Goal: Task Accomplishment & Management: Manage account settings

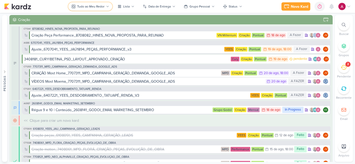
click at [90, 4] on div "Tudo ao Meu Redor" at bounding box center [90, 6] width 27 height 5
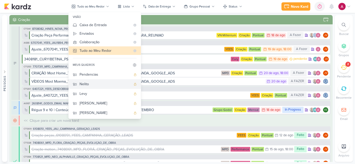
click at [98, 83] on div "Nelito" at bounding box center [104, 83] width 51 height 5
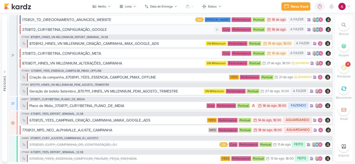
click at [112, 30] on div "3708172_CURY|BETINA_CONFIGURAÇÃO_GOOGLE" at bounding box center [117, 29] width 191 height 5
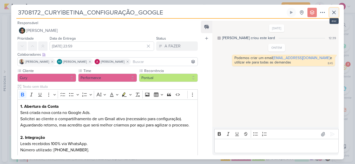
click at [337, 14] on button at bounding box center [333, 12] width 9 height 9
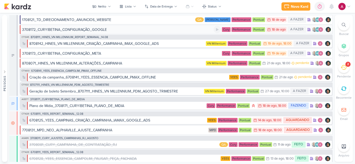
click at [98, 30] on div "3708172_CURY|BETINA_CONFIGURAÇÃO_GOOGLE" at bounding box center [64, 29] width 85 height 5
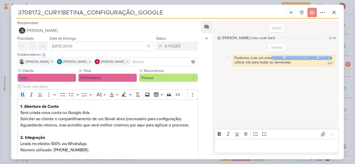
drag, startPoint x: 314, startPoint y: 58, endPoint x: 273, endPoint y: 58, distance: 41.3
click at [273, 58] on div "Podemos criar um email betinadacury@gmail.com e utilizar ele para todas as dema…" at bounding box center [283, 60] width 99 height 9
copy div "betinadacury@gmail.com"
click at [335, 15] on icon at bounding box center [333, 12] width 6 height 6
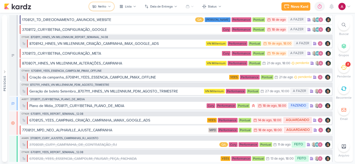
click at [102, 7] on div "Nelito" at bounding box center [102, 6] width 8 height 5
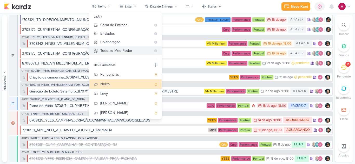
click at [113, 51] on div "Tudo ao Meu Redor" at bounding box center [125, 50] width 51 height 5
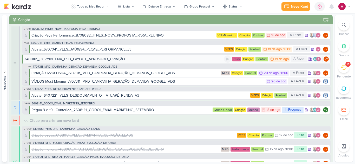
click at [122, 59] on div "3408181_CURY|BETINA_PSD_LAYOUT_APROVADO_CRIAÇÃO" at bounding box center [74, 59] width 101 height 5
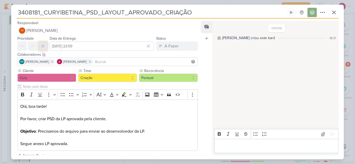
click at [42, 42] on button at bounding box center [42, 46] width 9 height 9
click at [333, 13] on icon at bounding box center [333, 12] width 6 height 6
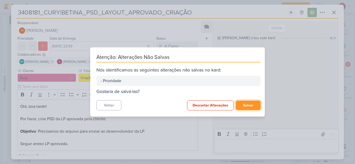
click at [245, 103] on button "Salvar" at bounding box center [247, 106] width 25 height 10
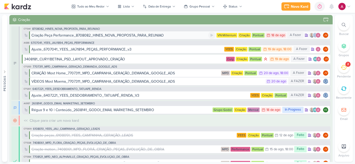
click at [135, 37] on div "Criação Peça Performance_8708082_HINES_NOVA_PROPOSTA_PARA_REUNIAO" at bounding box center [97, 35] width 132 height 5
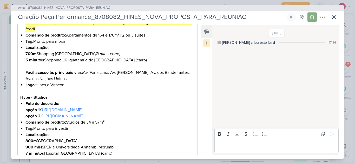
scroll to position [162, 0]
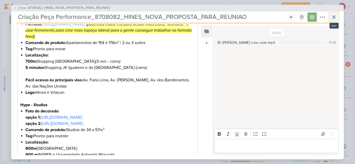
click at [336, 20] on icon at bounding box center [333, 17] width 6 height 6
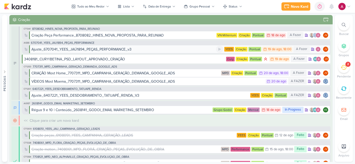
click at [172, 49] on div "Ajuste_6707041_YEES_JAÚ1894_PEÇAS_PERFORMANCE_v3" at bounding box center [123, 49] width 184 height 5
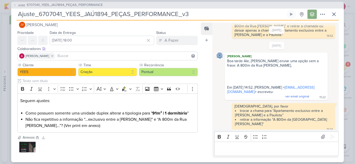
scroll to position [0, 0]
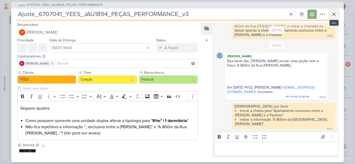
click at [332, 17] on icon at bounding box center [333, 14] width 6 height 6
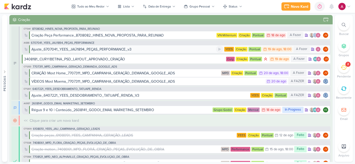
click at [171, 48] on div "Ajuste_6707041_YEES_JAÚ1894_PEÇAS_PERFORMANCE_v3" at bounding box center [123, 49] width 184 height 5
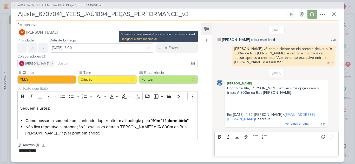
scroll to position [27, 0]
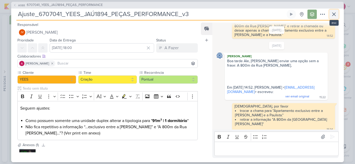
click at [331, 16] on icon at bounding box center [333, 14] width 6 height 6
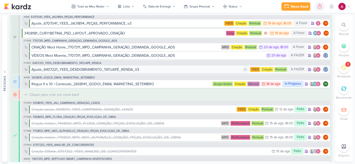
scroll to position [0, 0]
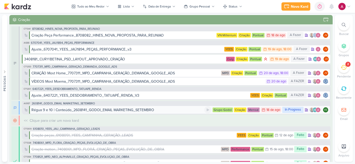
click at [172, 111] on div "Régua 9 e 10 | Conteúdo_2608141_GODOI_EMAIL MARKETING_SETEMBRO" at bounding box center [117, 109] width 173 height 5
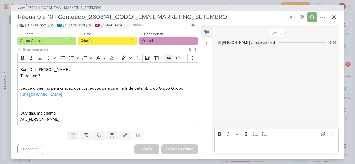
scroll to position [48, 0]
click at [320, 17] on icon at bounding box center [322, 17] width 4 height 1
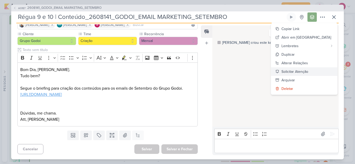
click at [307, 72] on div "Solicitar Atenção" at bounding box center [294, 71] width 27 height 5
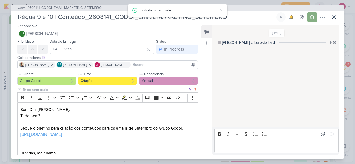
scroll to position [0, 0]
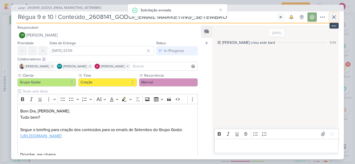
click at [332, 17] on icon at bounding box center [333, 17] width 6 height 6
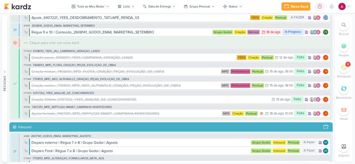
scroll to position [52, 0]
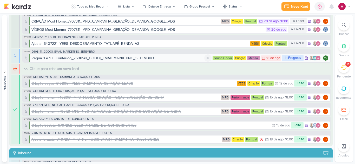
click at [188, 59] on div "Régua 9 e 10 | Conteúdo_2608141_GODOI_EMAIL MARKETING_SETEMBRO" at bounding box center [117, 58] width 173 height 5
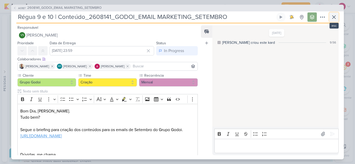
click at [332, 17] on icon at bounding box center [333, 17] width 6 height 6
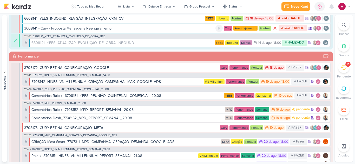
scroll to position [311, 0]
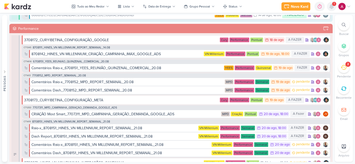
click at [331, 5] on icon at bounding box center [331, 6] width 4 height 5
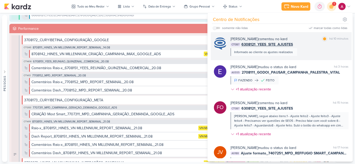
click at [310, 51] on div "Caroline Traven De Andrade comentou no kard marcar como lida há 10 minutos CT13…" at bounding box center [289, 46] width 118 height 20
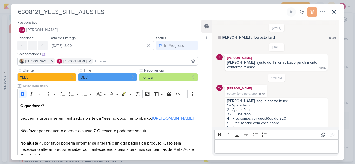
scroll to position [50, 0]
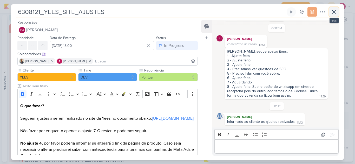
click at [332, 15] on icon at bounding box center [333, 12] width 6 height 6
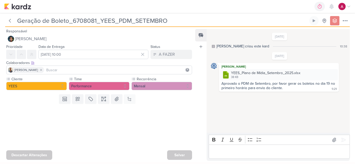
click at [153, 126] on div at bounding box center [97, 127] width 194 height 43
click at [348, 22] on button at bounding box center [344, 20] width 9 height 9
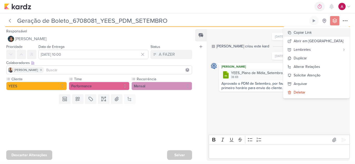
click at [311, 32] on div "Copiar Link" at bounding box center [302, 32] width 18 height 5
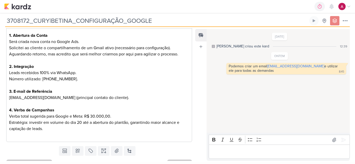
scroll to position [89, 0]
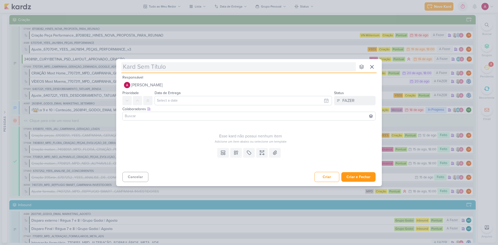
click at [261, 67] on input "text" at bounding box center [238, 66] width 235 height 9
click at [166, 66] on input "text" at bounding box center [238, 66] width 235 height 9
type input "Vital Braz"
type input "Vital Brazil"
type input "Verificar com o Vital Brazil"
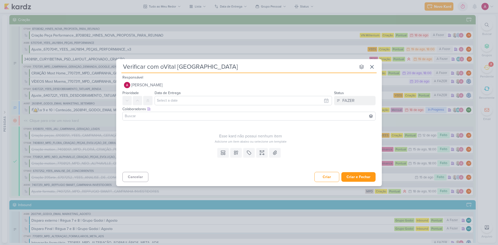
type input "Verificar com Vital Brazil"
type input "Vital Brazil"
type input "GVital Brazil"
type input "Gogoi_Vital Brazil"
type input "Gogoi_ Vital Brazil"
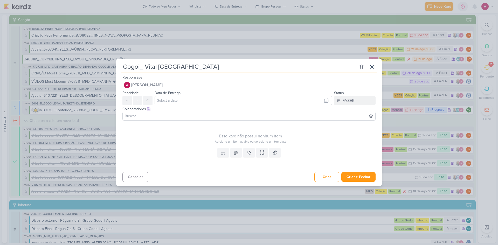
type input "Gogoi_Vital Brazil"
click at [175, 66] on input "Gogoi_Vital Brazil" at bounding box center [238, 66] width 235 height 9
type input "Gogoi_Vital Brazil_Ve"
type input "Gogoi_Vital Brazil_Verificar com o suporte do Meta o"
type input "Gogoi_Vital Brazil_Verificar com o suporte do Meta o retorno"
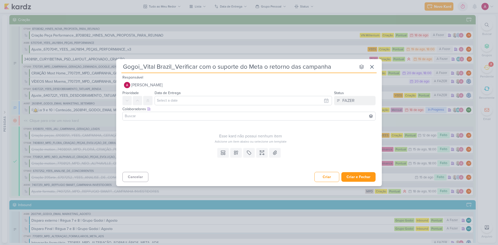
type input "Gogoi_Vital Brazil_Verificar com o suporte do Meta o retorno das campanhas"
click at [263, 154] on icon at bounding box center [262, 152] width 5 height 5
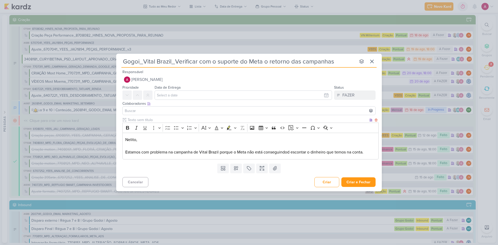
click at [292, 152] on p "Nelito, Estamos com problema na campanha de Vital Brazil porque o Meta não está…" at bounding box center [250, 146] width 251 height 19
click at [289, 153] on p "Nelito, Estamos com problema na campanha de Vital Brazil porque o Meta não está…" at bounding box center [250, 146] width 251 height 19
click at [365, 154] on p "Nelito, Estamos com problema na campanha de Vital Brazil porque o Meta não está…" at bounding box center [250, 146] width 251 height 19
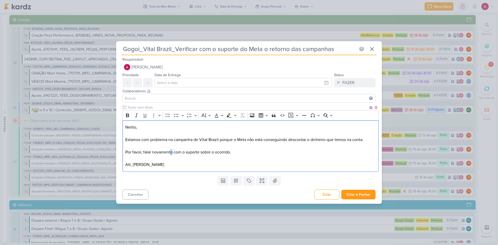
click at [172, 152] on p "Nelito, Estamos com problema na campanha de Vital Brazil porque o Meta não está…" at bounding box center [250, 139] width 251 height 31
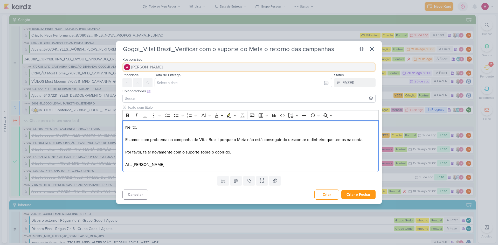
click at [146, 70] on span "[PERSON_NAME]" at bounding box center [146, 67] width 31 height 6
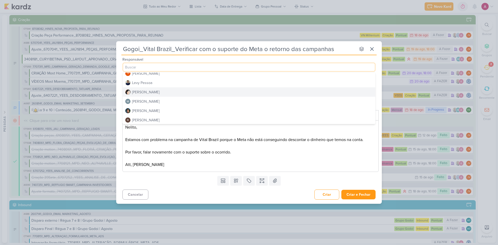
scroll to position [78, 0]
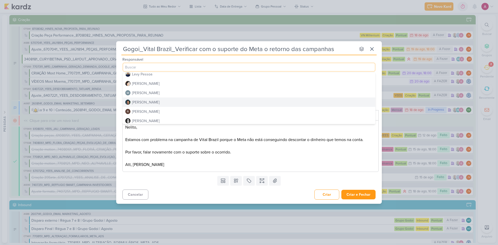
click at [143, 101] on div "[PERSON_NAME]" at bounding box center [146, 102] width 28 height 5
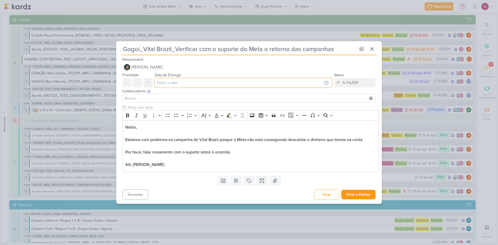
click at [161, 83] on input "text" at bounding box center [244, 82] width 178 height 9
click at [294, 133] on div "19" at bounding box center [293, 133] width 8 height 8
type input "19 de agosto de 2025 às 23:59"
click at [165, 97] on input at bounding box center [249, 98] width 251 height 6
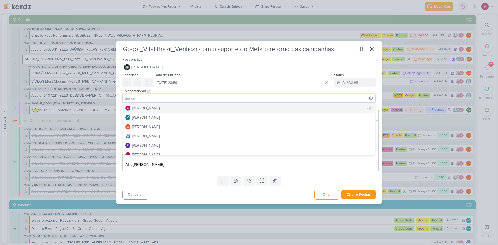
click at [170, 107] on button "[PERSON_NAME]" at bounding box center [249, 108] width 253 height 9
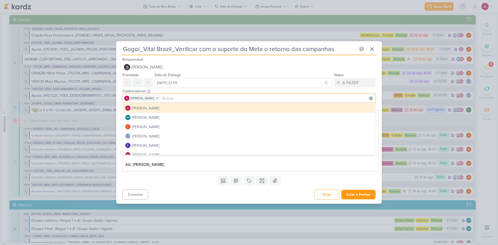
scroll to position [26, 0]
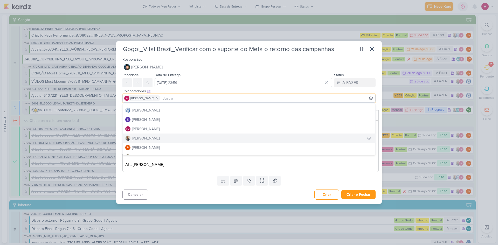
click at [153, 136] on button "[PERSON_NAME]" at bounding box center [249, 138] width 253 height 9
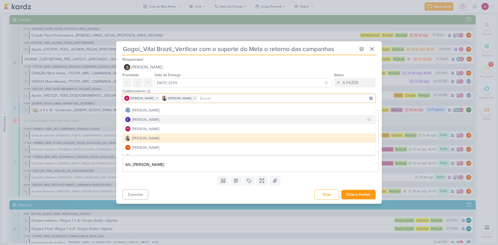
scroll to position [0, 0]
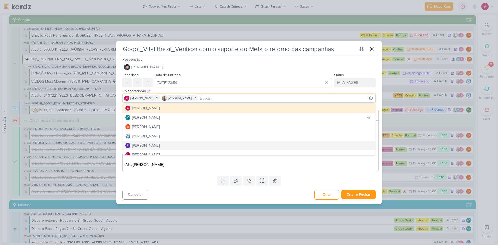
click at [173, 117] on button "AG Aline Gimenez Graciano" at bounding box center [249, 117] width 253 height 9
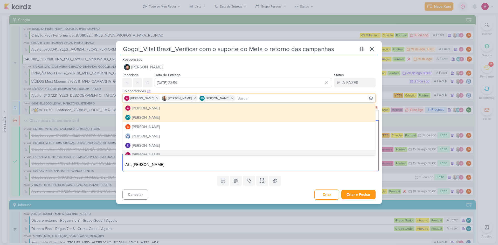
click at [191, 166] on p "Att, Alessandra Gomes" at bounding box center [250, 165] width 251 height 6
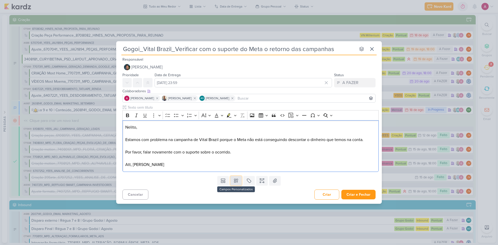
click at [234, 183] on icon at bounding box center [236, 180] width 5 height 5
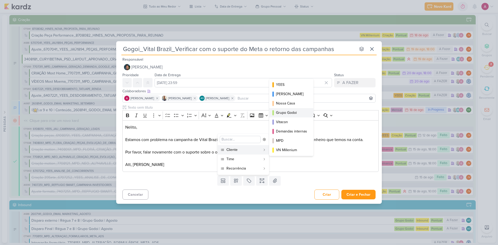
click at [286, 113] on div "Grupo Godoi" at bounding box center [291, 112] width 31 height 5
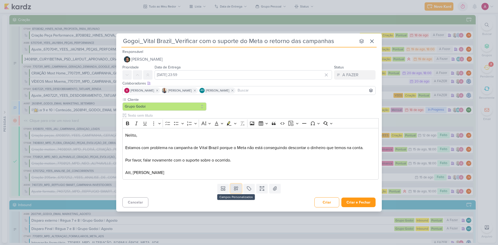
click at [237, 187] on icon at bounding box center [236, 189] width 4 height 4
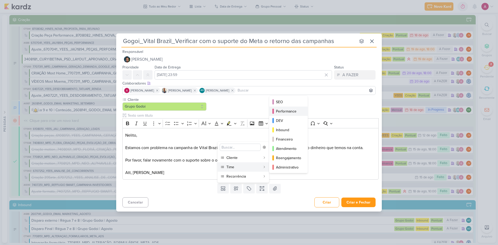
click at [290, 111] on div "Performance" at bounding box center [288, 111] width 25 height 5
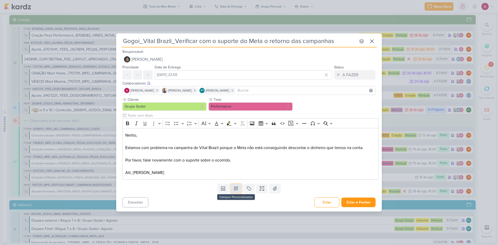
click at [237, 193] on button at bounding box center [235, 188] width 11 height 9
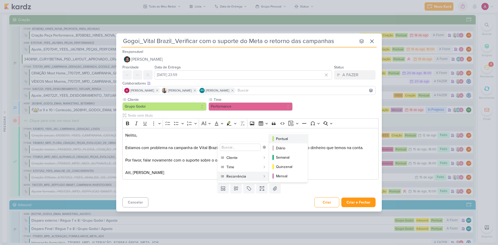
click at [285, 138] on div "Pontual" at bounding box center [288, 138] width 25 height 5
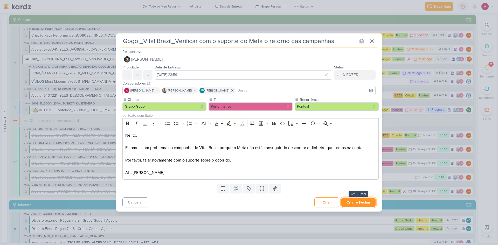
click at [357, 203] on button "Criar e Fechar" at bounding box center [359, 203] width 34 height 10
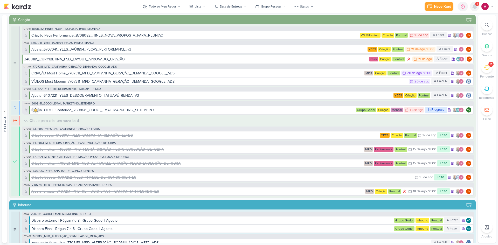
click at [476, 9] on icon at bounding box center [475, 6] width 6 height 6
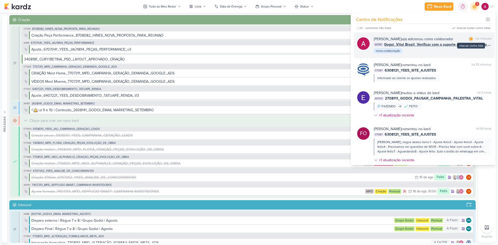
click at [470, 38] on div at bounding box center [471, 38] width 3 height 3
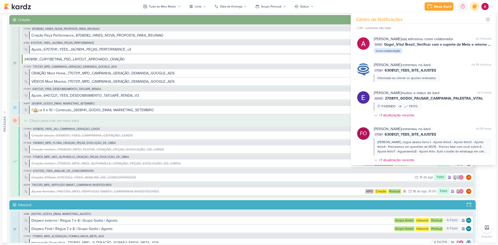
click at [477, 9] on div at bounding box center [474, 6] width 13 height 13
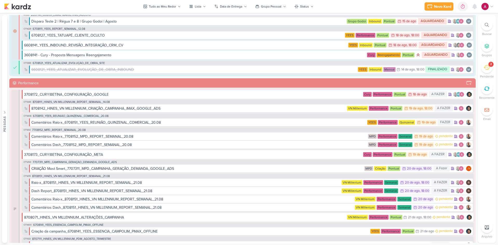
scroll to position [285, 0]
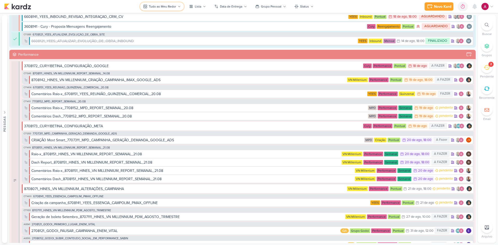
click at [159, 7] on div "Tudo ao Meu Redor" at bounding box center [162, 6] width 27 height 5
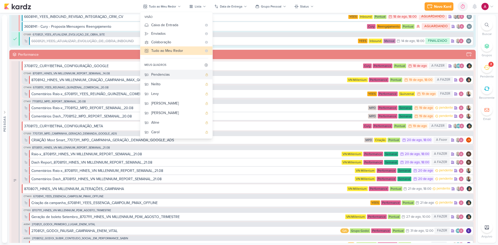
click at [174, 73] on div "Pendencias" at bounding box center [176, 74] width 51 height 5
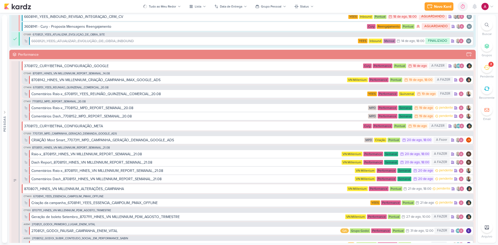
scroll to position [0, 0]
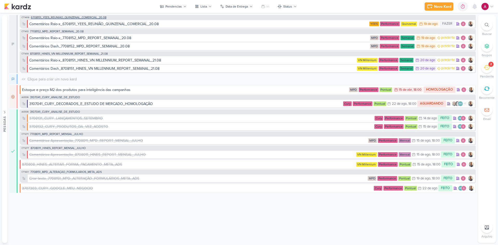
click at [93, 19] on span "6708151_YEES_REUNIÃO_QUINZENAL_COMERCIAL_20.08" at bounding box center [69, 17] width 76 height 3
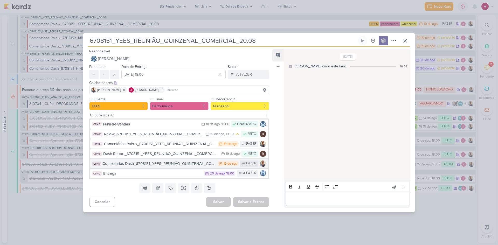
click at [188, 165] on div "Comentários Dash_6708151_YEES_REUNIÃO_QUINZENAL_COMERCIAL_20.08" at bounding box center [159, 164] width 113 height 6
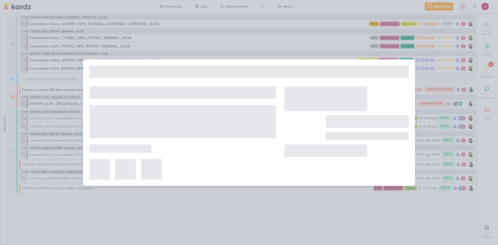
type input "Comentários Dash_6708151_YEES_REUNIÃO_QUINZENAL_COMERCIAL_20.08"
type input "19 de agosto de 2025 às 23:59"
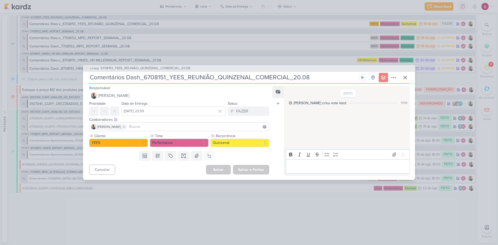
click at [131, 131] on div "[PERSON_NAME]" at bounding box center [179, 126] width 180 height 9
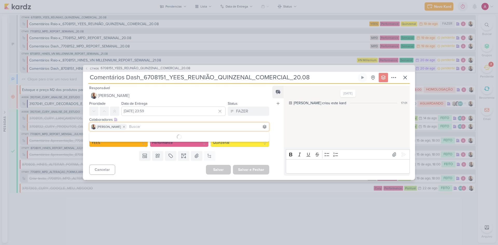
click at [131, 129] on input at bounding box center [198, 127] width 140 height 6
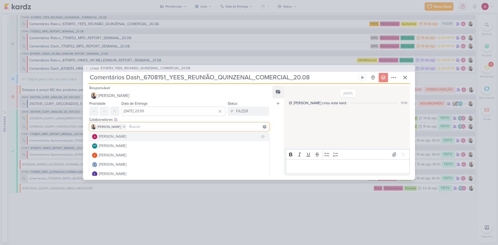
click at [126, 134] on div "[PERSON_NAME]" at bounding box center [113, 136] width 28 height 5
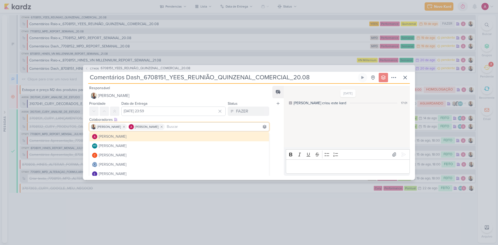
click at [279, 129] on div "Feed Atrelar email Solte o email para atrelar ao kard" at bounding box center [278, 131] width 11 height 90
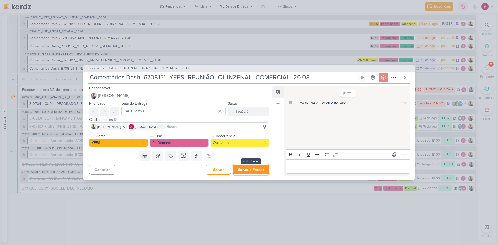
click at [261, 170] on button "Salvar e Fechar" at bounding box center [251, 170] width 36 height 10
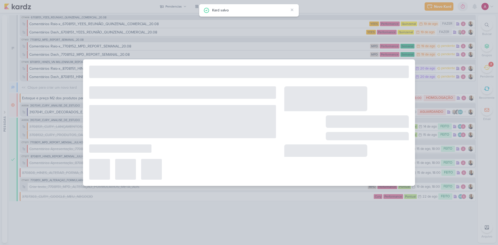
type input "6708151_YEES_REUNIÃO_QUINZENAL_COMERCIAL_20.08"
type input "20 de agosto de 2025 às 18:00"
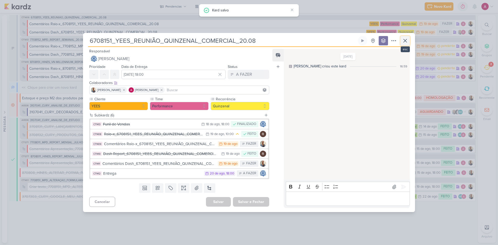
click at [404, 39] on icon at bounding box center [405, 40] width 3 height 3
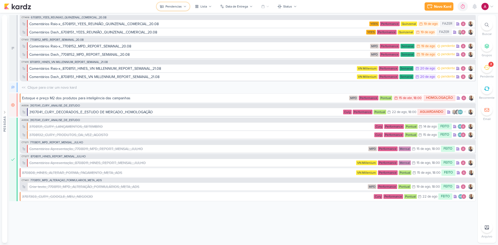
click at [175, 6] on div "Pendencias" at bounding box center [174, 6] width 16 height 5
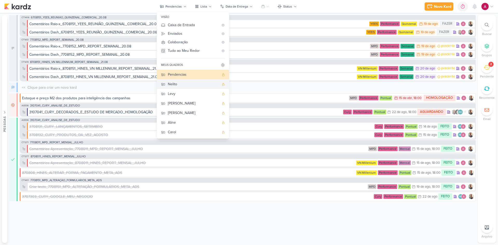
click at [194, 85] on div "Nelito" at bounding box center [193, 83] width 51 height 5
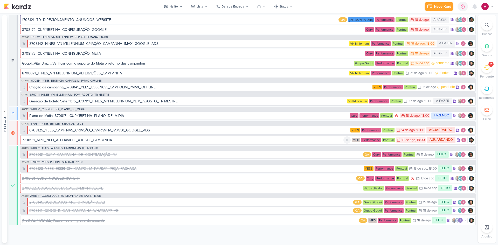
click at [68, 141] on div "7708131_MPD_NEO_ALPHAVILLE_AJUSTE_CAMPANHA" at bounding box center [67, 140] width 90 height 5
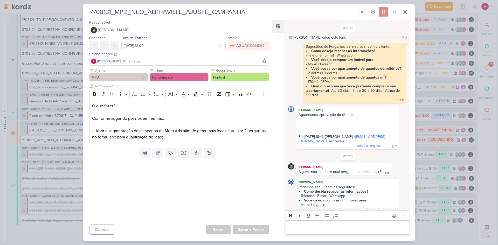
scroll to position [105, 0]
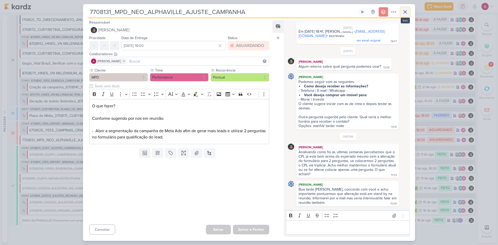
click at [408, 12] on icon at bounding box center [405, 12] width 6 height 6
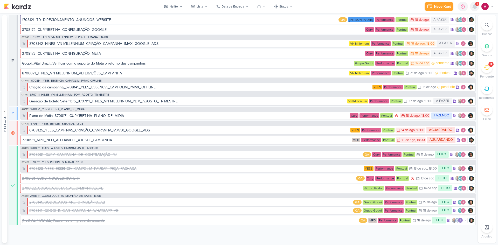
click at [475, 6] on icon at bounding box center [475, 6] width 4 height 5
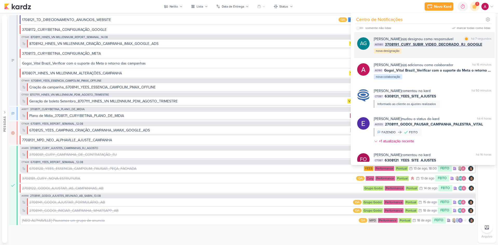
click at [441, 54] on div "Aline Gimenez Graciano o(a) designou como responsável marcar como lida há 7 seg…" at bounding box center [433, 45] width 118 height 18
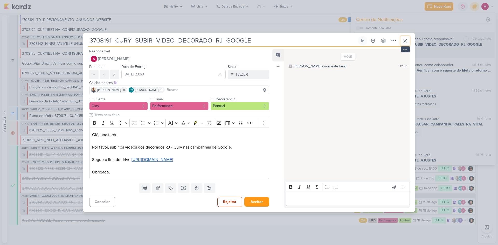
click at [404, 39] on icon at bounding box center [405, 41] width 6 height 6
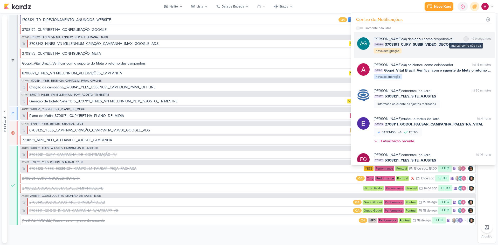
click at [465, 40] on div at bounding box center [466, 38] width 3 height 3
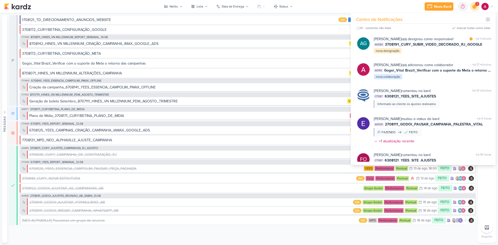
click at [477, 8] on icon at bounding box center [475, 6] width 9 height 9
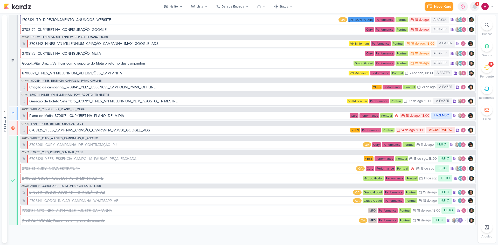
click at [474, 9] on icon at bounding box center [475, 6] width 6 height 6
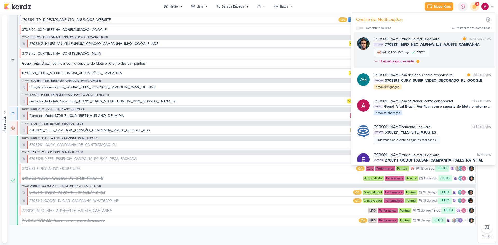
click at [451, 55] on div "Nelito Junior mudou o status do kard marcar como lida há 46 segundos CT1390 770…" at bounding box center [433, 51] width 118 height 30
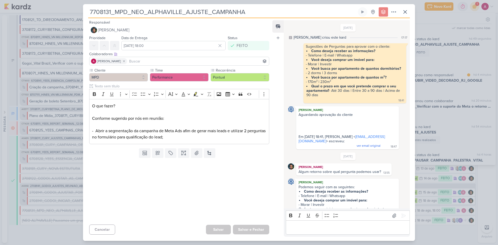
scroll to position [132, 0]
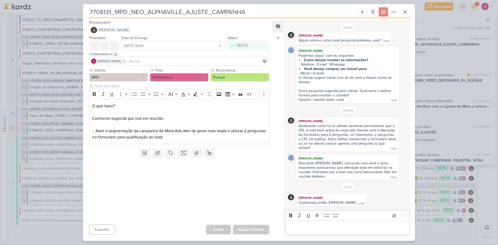
click at [452, 72] on div "7708131_MPD_NEO_ALPHAVILLE_AJUSTE_CAMPANHA" at bounding box center [249, 122] width 498 height 245
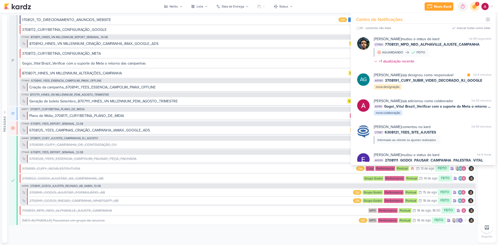
click at [475, 8] on icon at bounding box center [475, 6] width 6 height 6
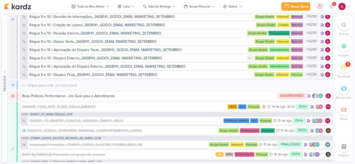
scroll to position [2163, 0]
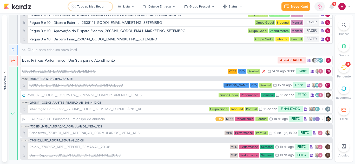
click at [76, 4] on button "Tudo ao Meu Redor" at bounding box center [90, 6] width 44 height 8
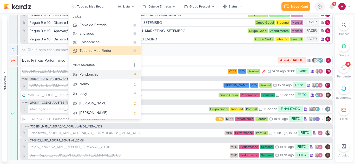
click at [95, 74] on div "Pendencias" at bounding box center [104, 74] width 51 height 5
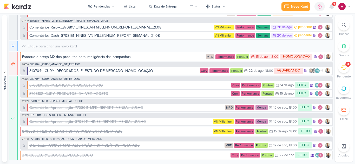
scroll to position [41, 0]
click at [132, 70] on div "3107041_CURY_DECORADOS_E_ESTUDO DE MERCADO_HOMOLOGAÇÃO" at bounding box center [91, 70] width 124 height 5
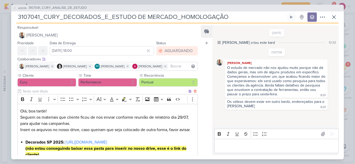
scroll to position [26, 0]
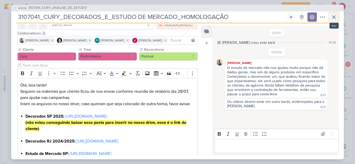
click at [332, 19] on icon at bounding box center [333, 17] width 6 height 6
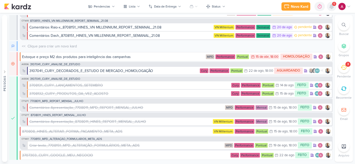
click at [333, 7] on icon at bounding box center [331, 6] width 4 height 5
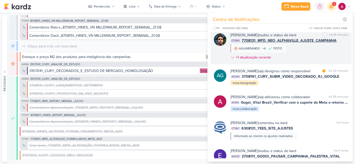
scroll to position [40, 0]
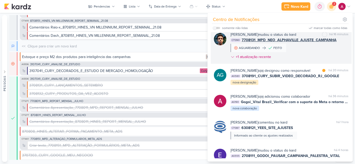
click at [295, 90] on div "AG [PERSON_NAME] o(a) designou como responsável marcar como lida há 20 minutos …" at bounding box center [280, 77] width 141 height 26
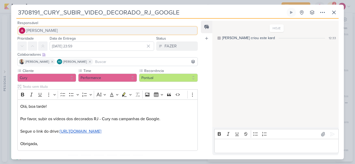
click at [52, 30] on span "[PERSON_NAME]" at bounding box center [41, 31] width 31 height 6
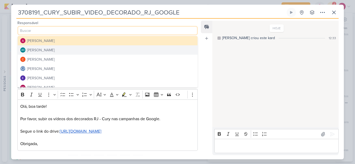
click at [53, 50] on div "[PERSON_NAME]" at bounding box center [41, 49] width 28 height 5
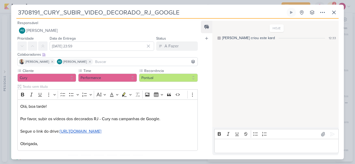
click at [100, 62] on input at bounding box center [145, 62] width 102 height 6
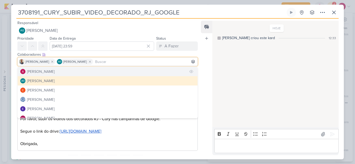
click at [99, 71] on button "[PERSON_NAME]" at bounding box center [108, 71] width 180 height 9
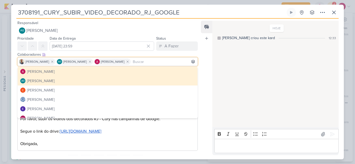
click at [205, 88] on div "Feed Atrelar email Solte o email para atrelar ao kard" at bounding box center [206, 88] width 11 height 135
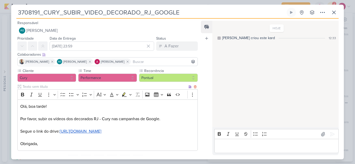
scroll to position [31, 0]
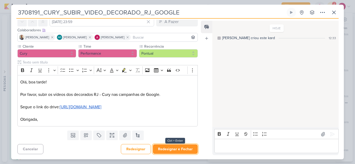
click at [185, 149] on button "Redesignar e Fechar" at bounding box center [175, 150] width 45 height 10
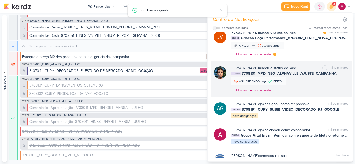
scroll to position [0, 0]
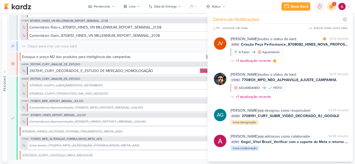
click at [331, 8] on icon at bounding box center [331, 6] width 6 height 6
